Goal: Task Accomplishment & Management: Manage account settings

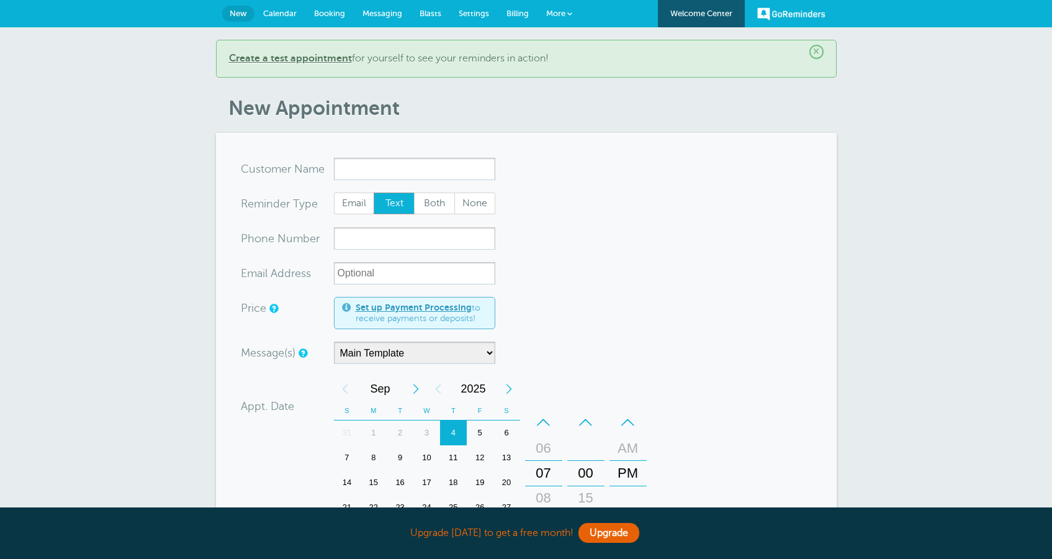
click at [464, 15] on span "Settings" at bounding box center [474, 13] width 30 height 9
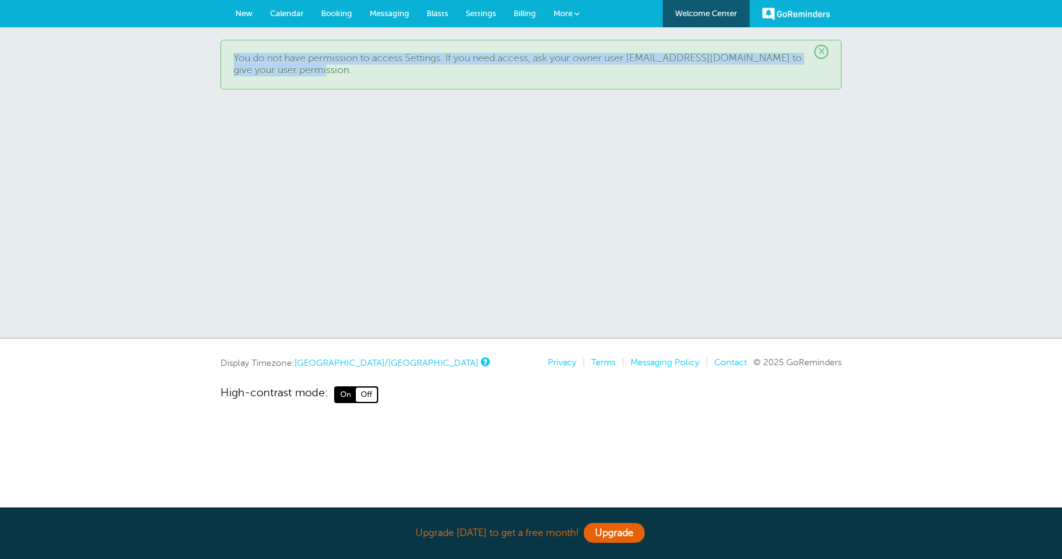
drag, startPoint x: 373, startPoint y: 68, endPoint x: 233, endPoint y: 58, distance: 140.1
click at [233, 58] on div "× You do not have permission to access Settings. If you need access, ask your o…" at bounding box center [530, 65] width 621 height 50
click at [402, 60] on p "You do not have permission to access Settings. If you need access, ask your own…" at bounding box center [530, 65] width 595 height 24
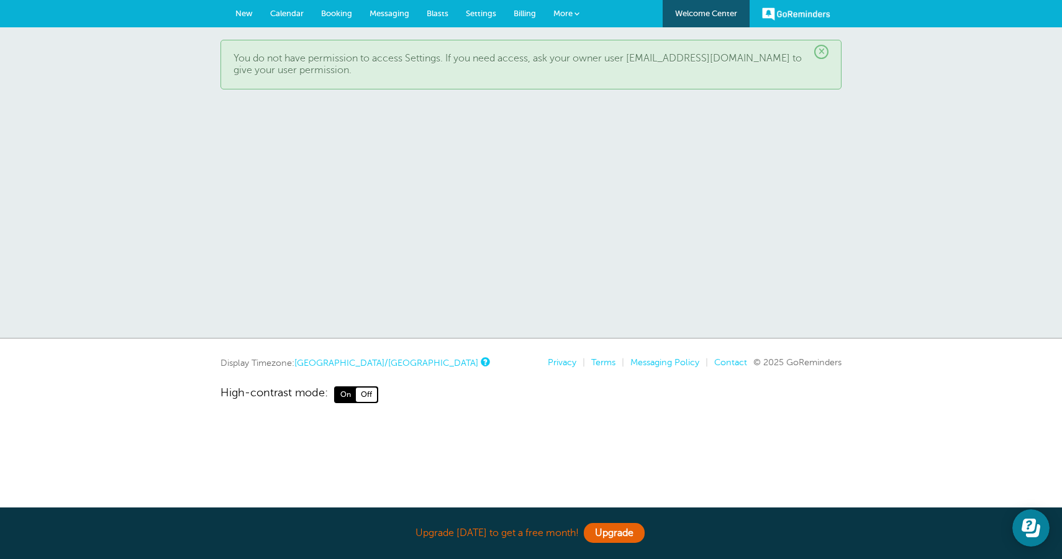
click at [236, 14] on span "New" at bounding box center [243, 13] width 17 height 9
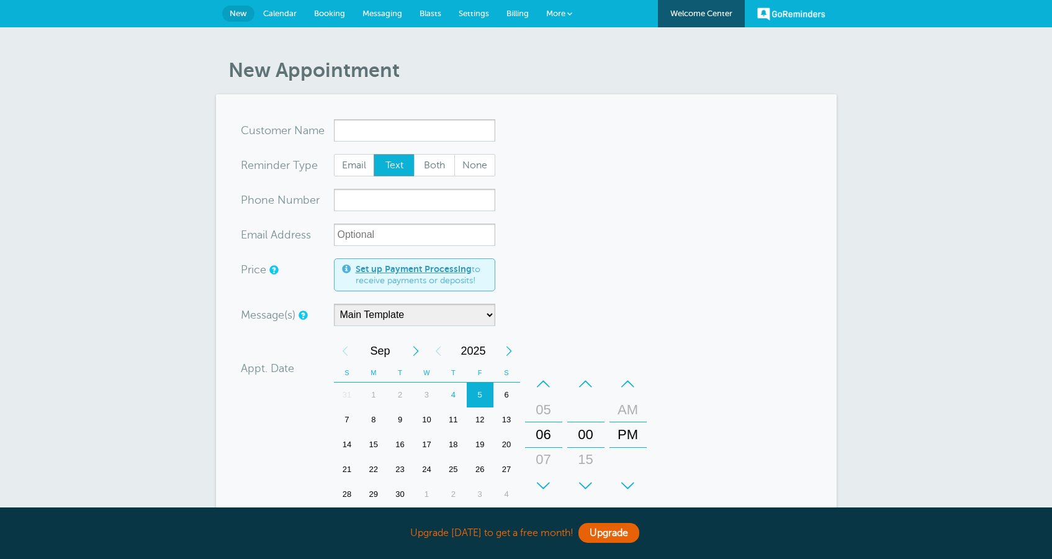
click at [289, 16] on span "Calendar" at bounding box center [280, 13] width 34 height 9
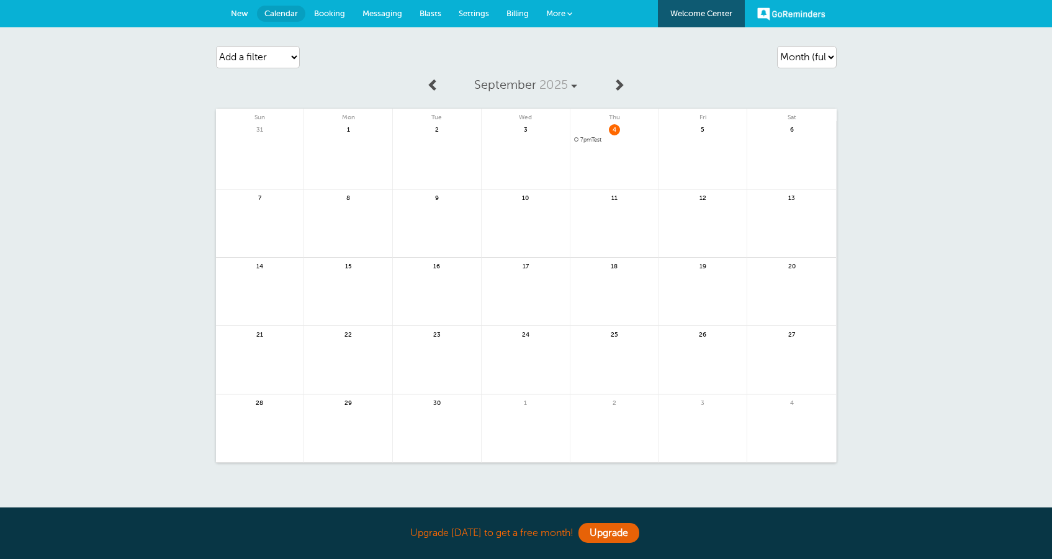
click at [589, 138] on span "7pm" at bounding box center [586, 140] width 11 height 6
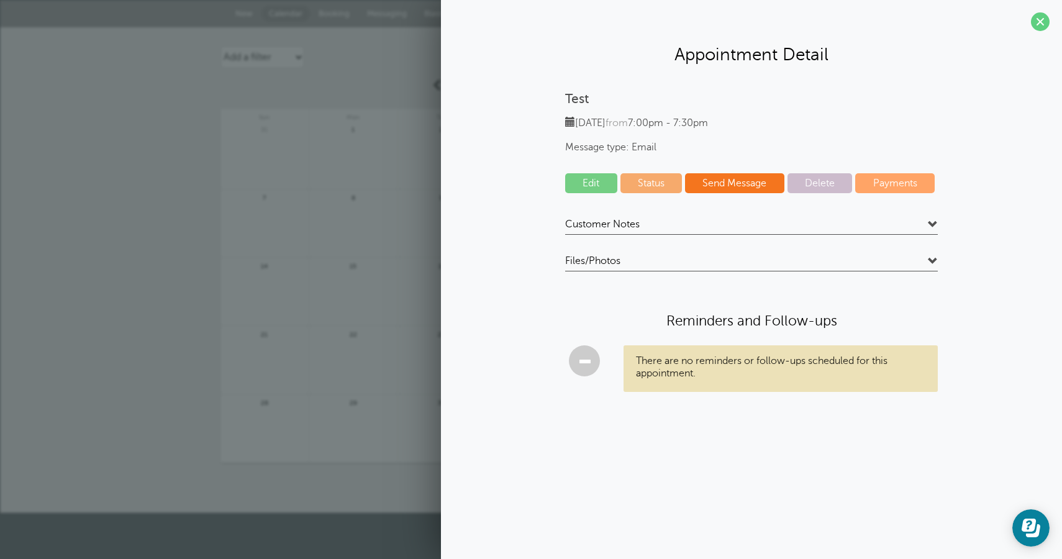
click at [827, 188] on link "Delete" at bounding box center [819, 183] width 65 height 20
click at [589, 185] on link "Edit" at bounding box center [591, 183] width 52 height 20
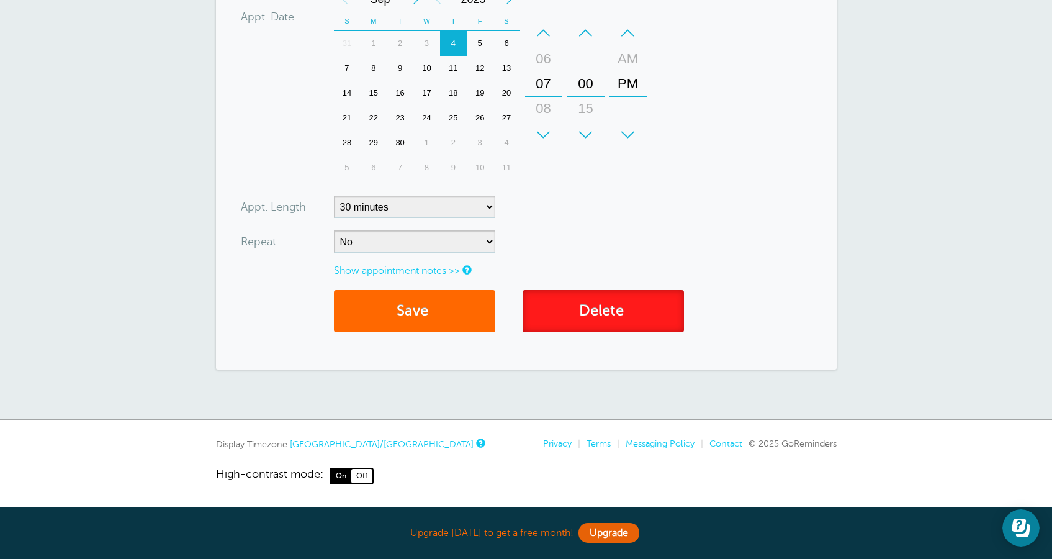
click at [604, 314] on link "Delete" at bounding box center [603, 311] width 161 height 43
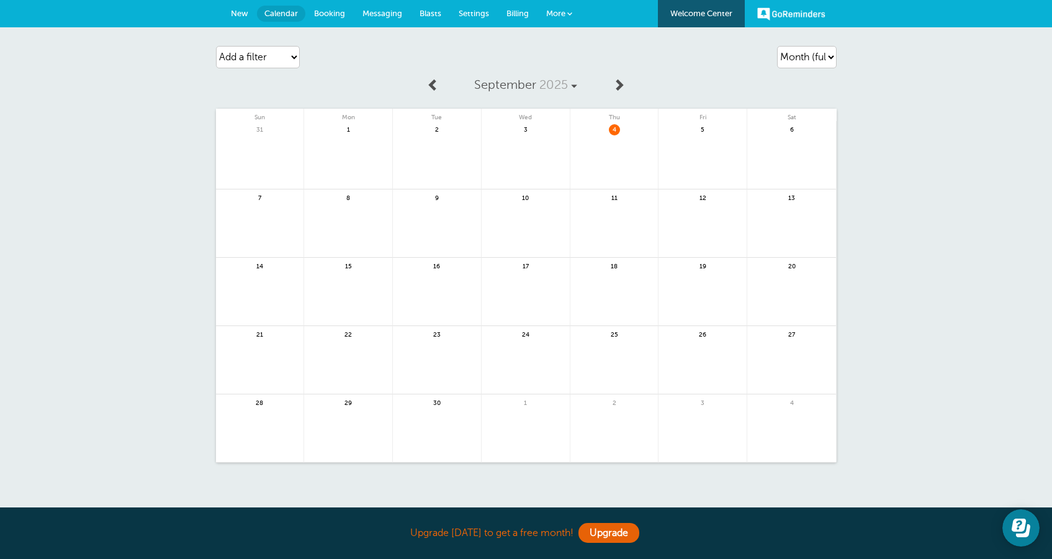
click at [902, 143] on div "Agenda Day Week Month (full view) Month (condensed) Add a filter Customer Searc…" at bounding box center [526, 270] width 1052 height 486
click at [684, 138] on span "6pm Test" at bounding box center [702, 140] width 81 height 7
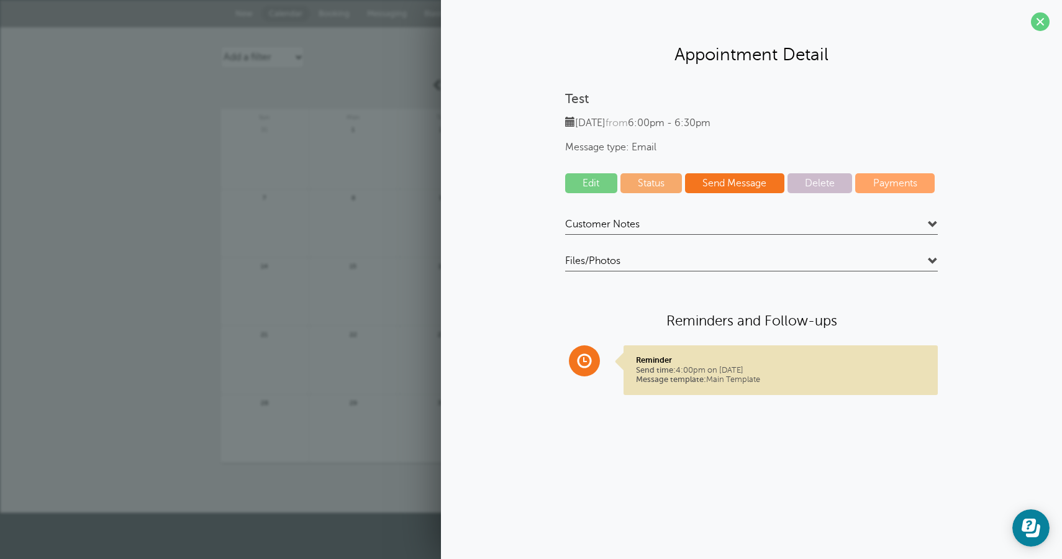
click at [834, 189] on link "Delete" at bounding box center [819, 183] width 65 height 20
click at [337, 225] on link at bounding box center [353, 231] width 88 height 54
